Goal: Learn about a topic: Learn about a topic

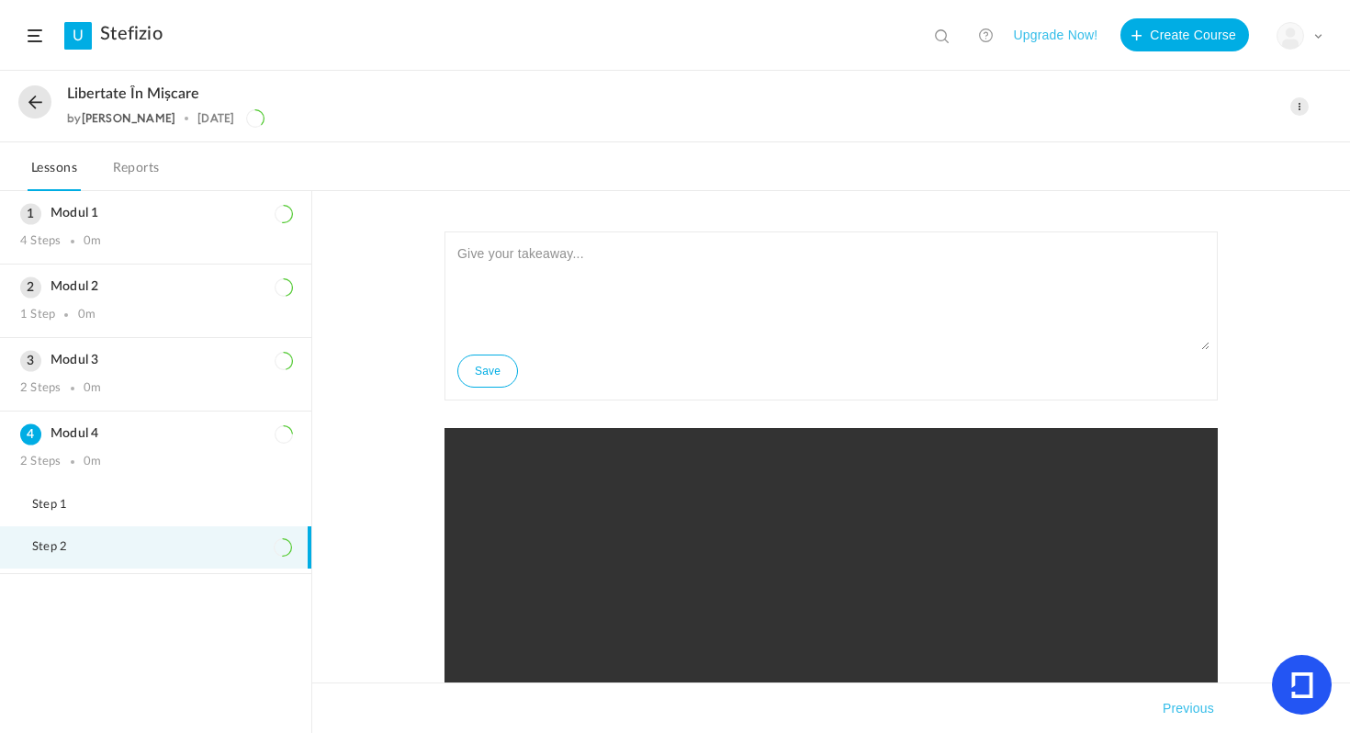
click at [1305, 28] on div "My Profile University Settings Current Plan Logout" at bounding box center [1300, 36] width 46 height 28
click at [46, 96] on button at bounding box center [34, 101] width 33 height 33
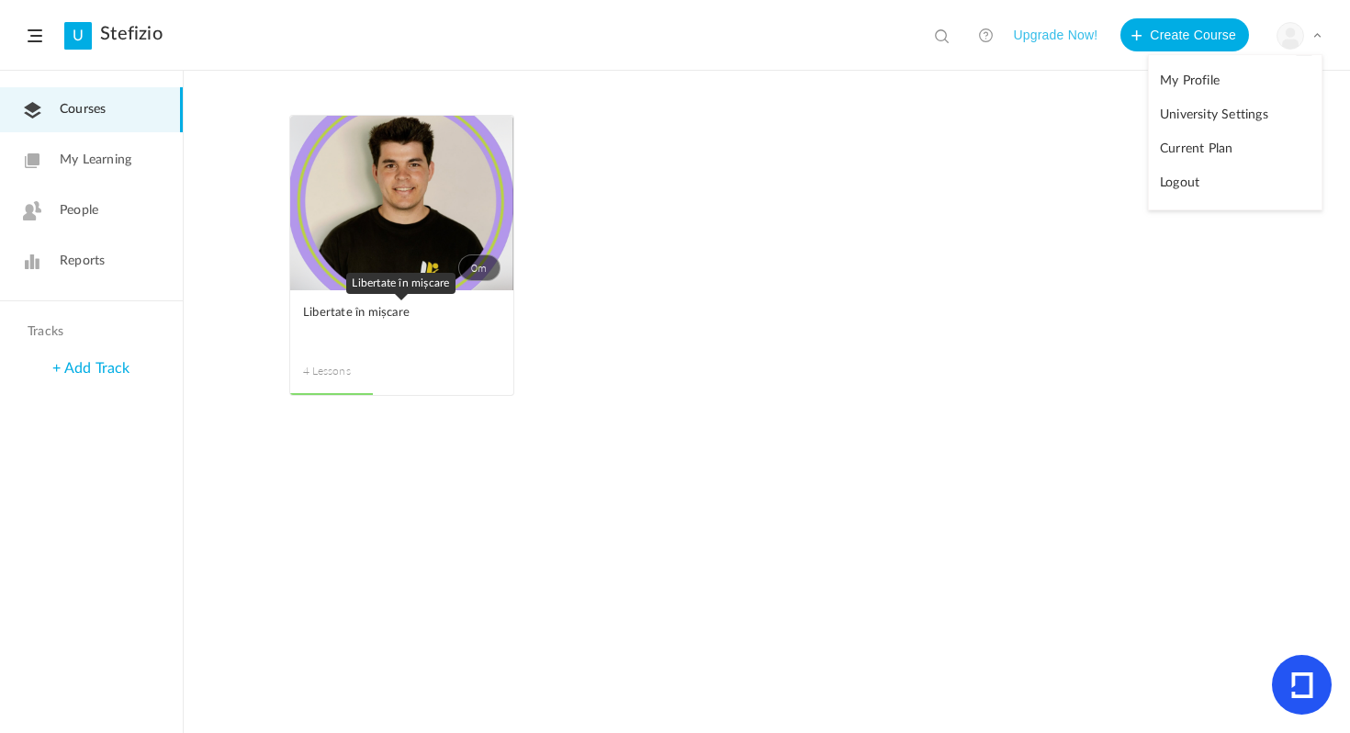
click at [341, 317] on span "Libertate în mișcare" at bounding box center [388, 313] width 170 height 20
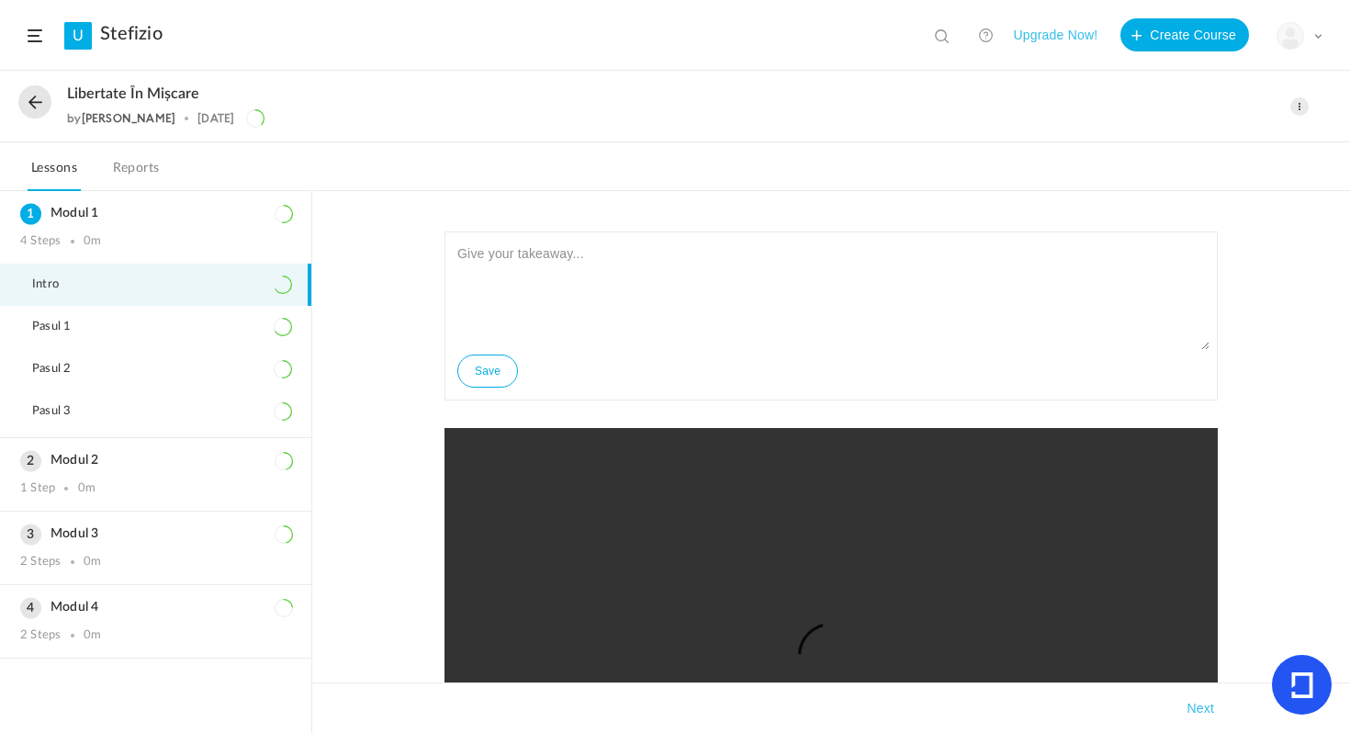
click at [387, 334] on div "Save 2025 Habit Tracker.xlsx - Google Sheets [DOMAIN_NAME] Sorry! The content t…" at bounding box center [831, 462] width 1038 height 542
